Goal: Information Seeking & Learning: Learn about a topic

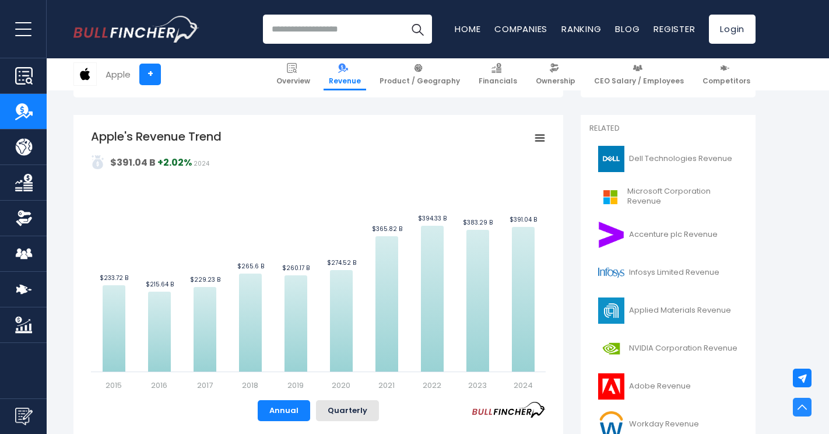
scroll to position [243, 0]
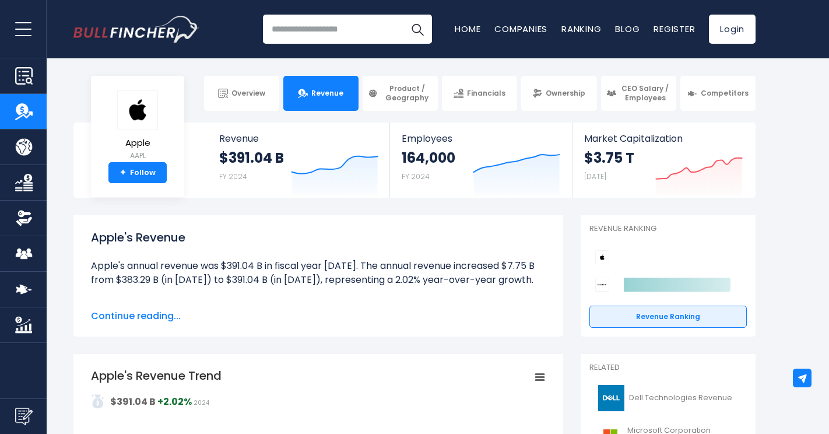
click at [227, 70] on body "Overview Revenue Product / Geography" at bounding box center [414, 217] width 829 height 434
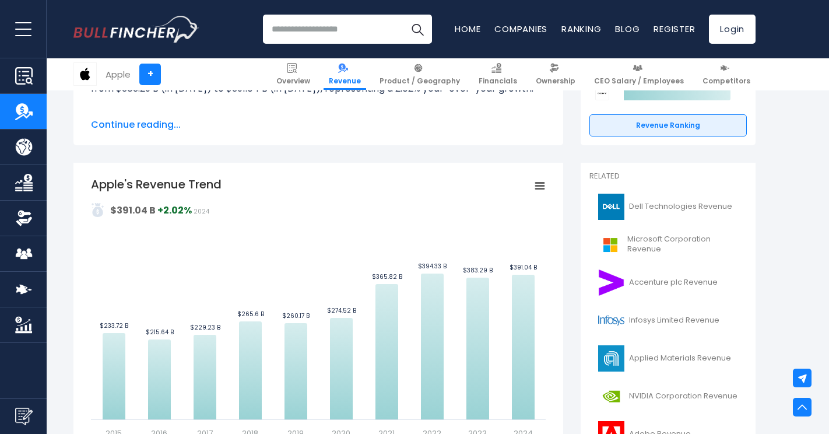
scroll to position [192, 0]
